Goal: Ask a question

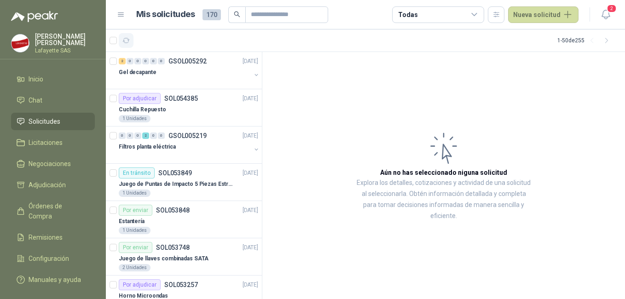
click at [127, 42] on icon "button" at bounding box center [126, 41] width 8 height 8
click at [237, 18] on span at bounding box center [236, 14] width 17 height 17
click at [280, 8] on input "text" at bounding box center [283, 15] width 64 height 16
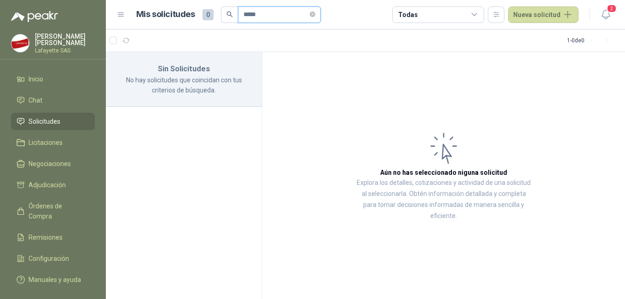
type input "*****"
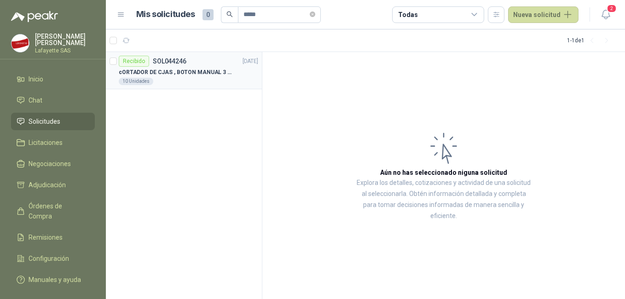
click at [185, 68] on p "cORTADOR DE CJAS , BOTON MANUAL 3 VELOCIDADES CON HOJA CERAMICA" at bounding box center [176, 72] width 115 height 9
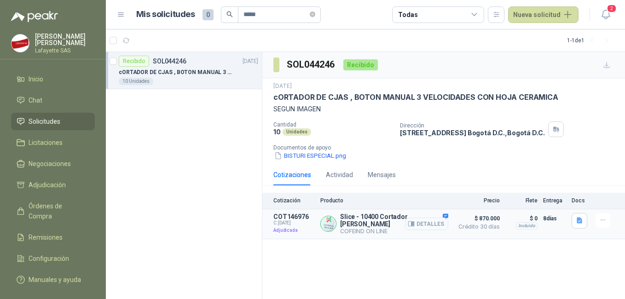
click at [426, 220] on button "Detalles" at bounding box center [426, 224] width 43 height 12
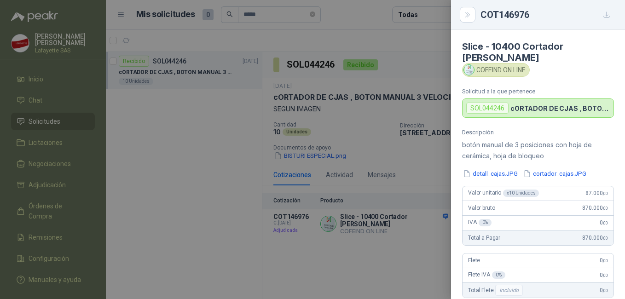
scroll to position [265, 0]
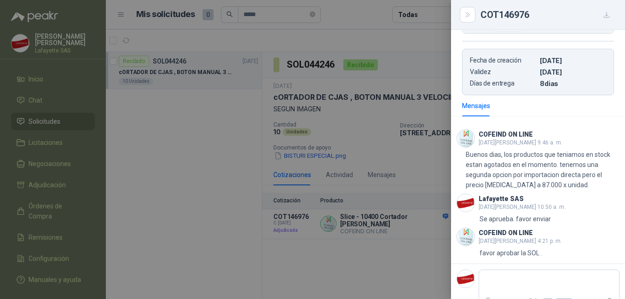
click at [403, 82] on div at bounding box center [312, 149] width 625 height 299
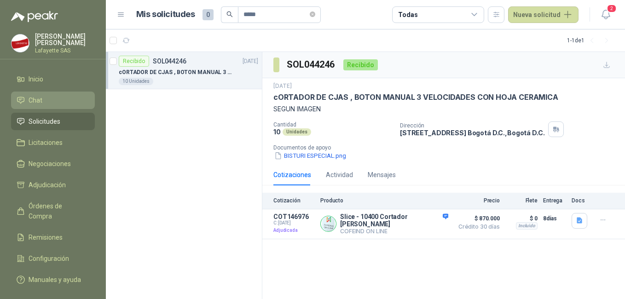
click at [44, 100] on li "Chat" at bounding box center [53, 100] width 73 height 10
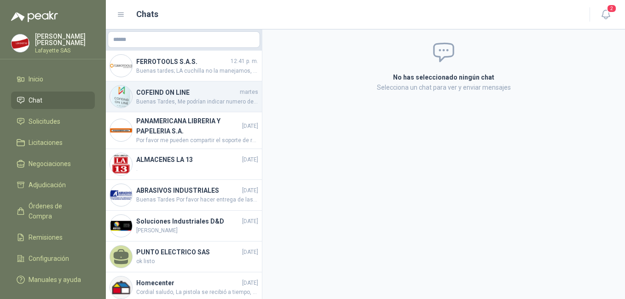
click at [168, 100] on span "Buenas Tardes, Me podrían indicar numero de guía con la cual envían el material" at bounding box center [197, 102] width 122 height 9
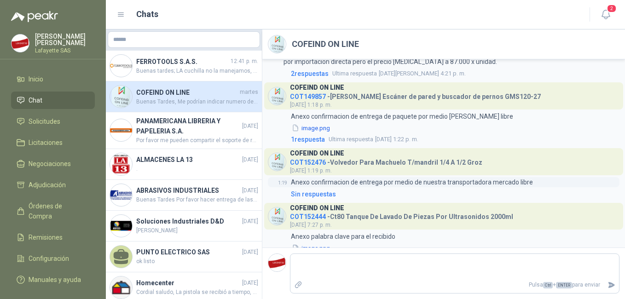
scroll to position [788, 0]
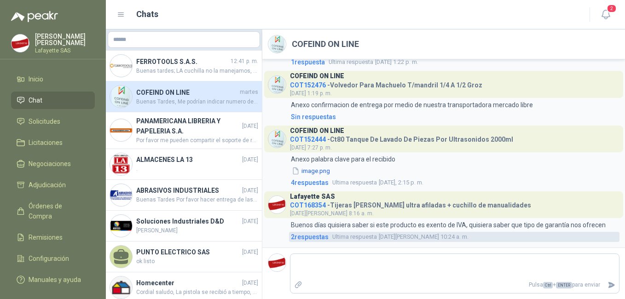
click at [306, 237] on span "2 respuesta s" at bounding box center [310, 237] width 38 height 10
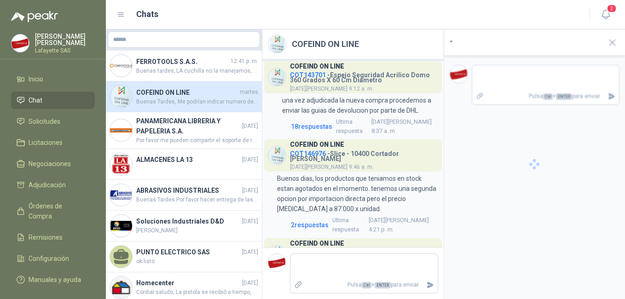
scroll to position [1086, 0]
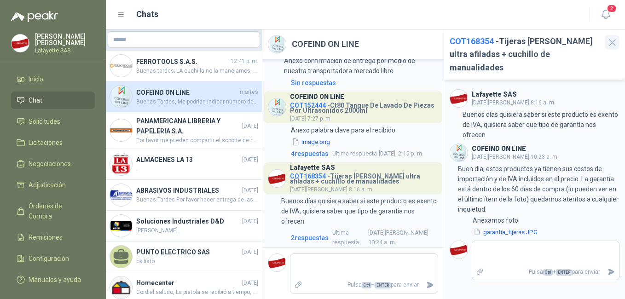
click at [612, 43] on icon "button" at bounding box center [612, 43] width 6 height 6
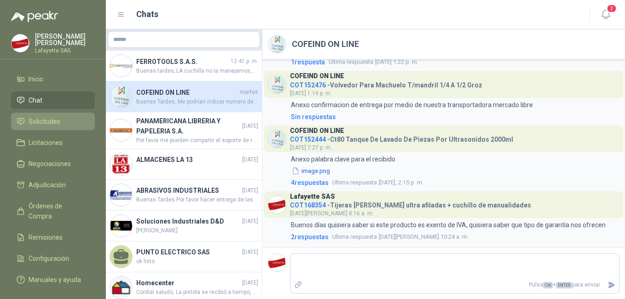
click at [44, 115] on link "Solicitudes" at bounding box center [53, 121] width 84 height 17
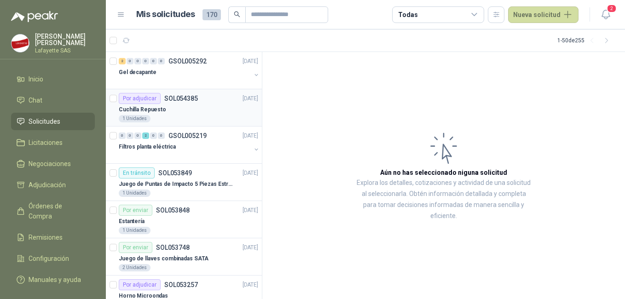
click at [182, 110] on div "Cuchilla Repuesto" at bounding box center [188, 109] width 139 height 11
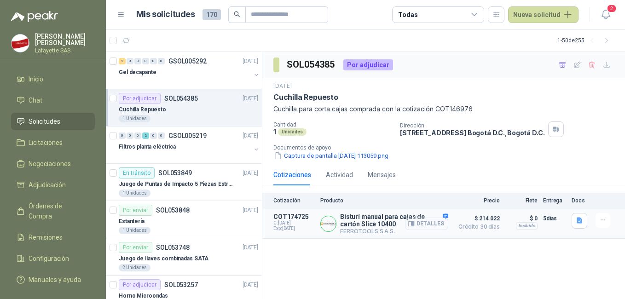
click at [422, 224] on button "Detalles" at bounding box center [426, 224] width 43 height 12
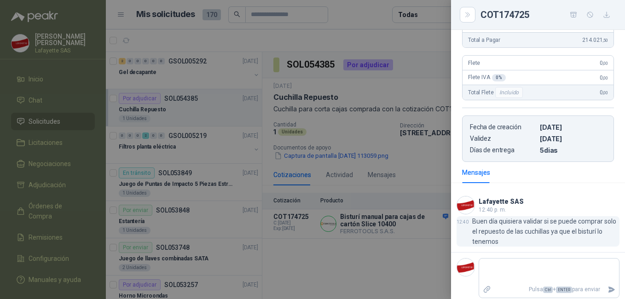
scroll to position [204, 0]
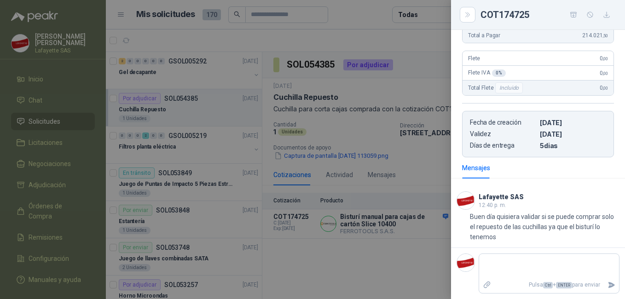
click at [361, 242] on div at bounding box center [312, 149] width 625 height 299
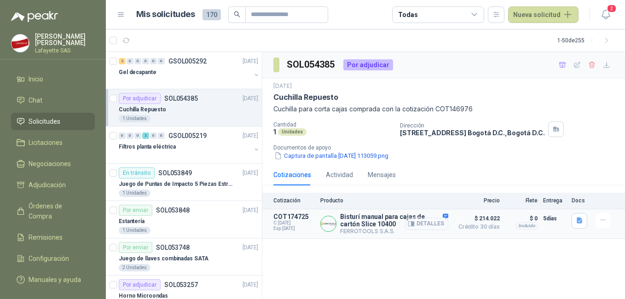
click at [429, 225] on button "Detalles" at bounding box center [426, 224] width 43 height 12
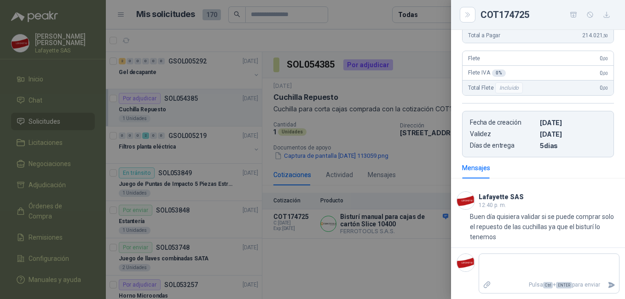
click at [324, 228] on div at bounding box center [312, 149] width 625 height 299
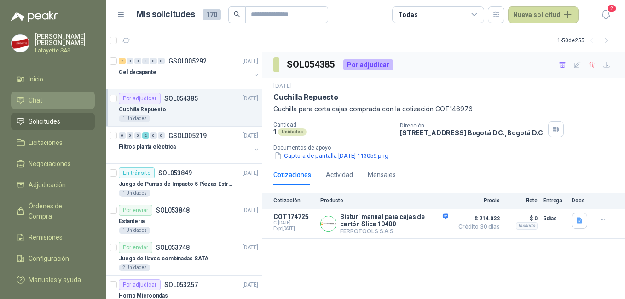
click at [49, 102] on li "Chat" at bounding box center [53, 100] width 73 height 10
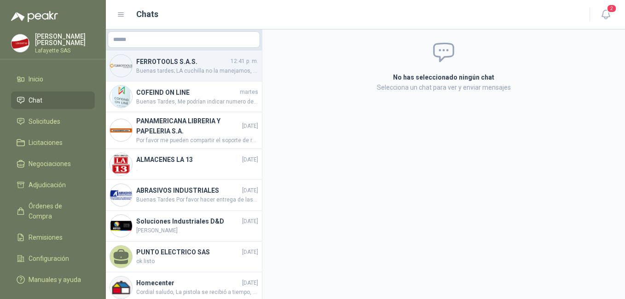
click at [160, 71] on span "Buenas tardes; LA cuchilla no la manejamos, solo el producto completo." at bounding box center [197, 71] width 122 height 9
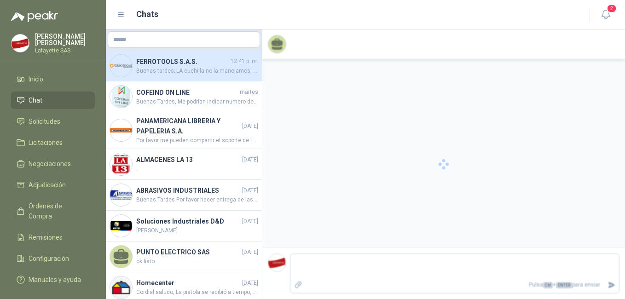
scroll to position [349, 0]
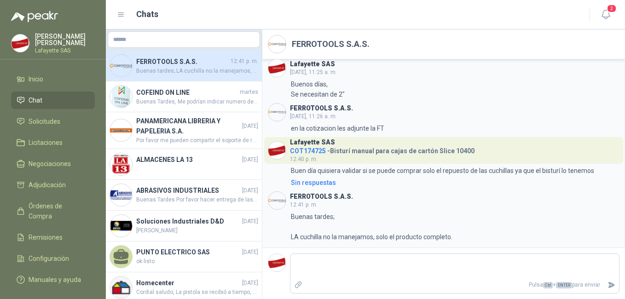
click at [53, 99] on li "Chat" at bounding box center [53, 100] width 73 height 10
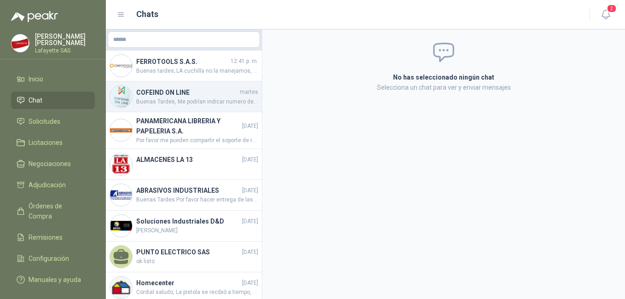
click at [188, 100] on span "Buenas Tardes, Me podrían indicar numero de guía con la cual envían el material" at bounding box center [197, 102] width 122 height 9
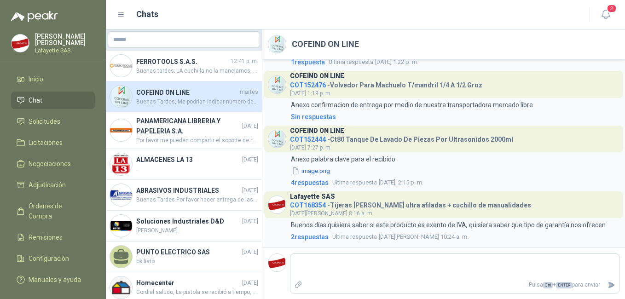
scroll to position [833, 0]
